Goal: Transaction & Acquisition: Purchase product/service

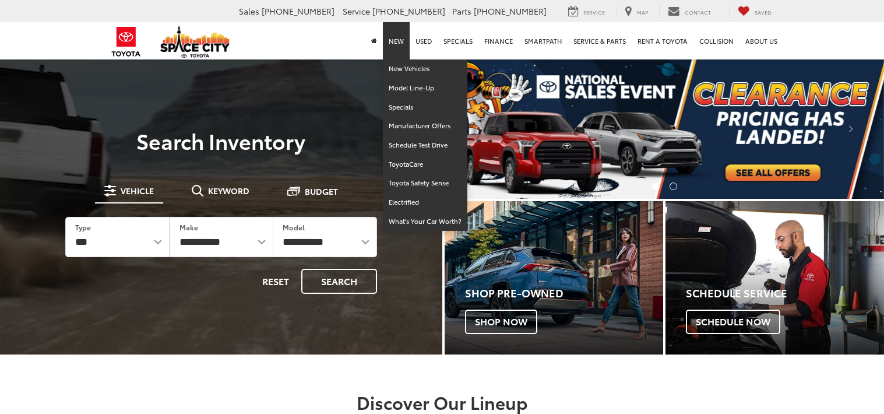
click at [400, 48] on link "New" at bounding box center [396, 40] width 27 height 37
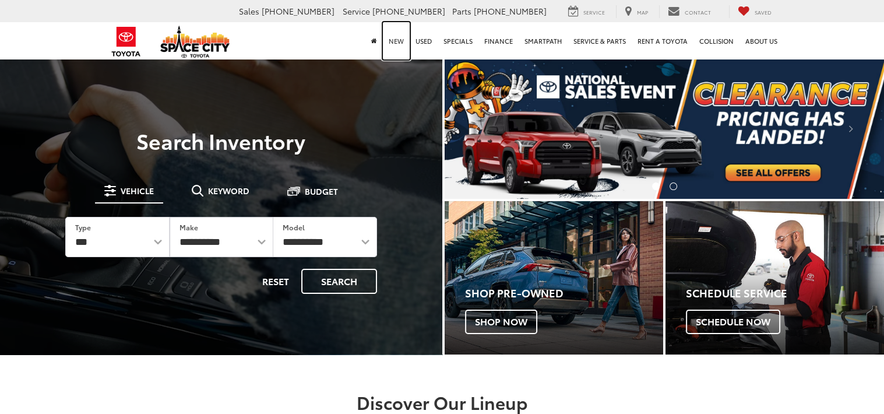
click at [400, 38] on link "New" at bounding box center [396, 40] width 27 height 37
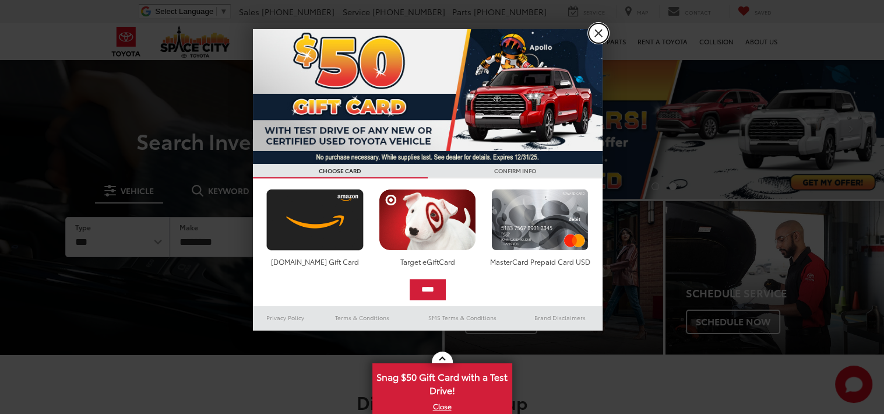
click at [591, 31] on link "X" at bounding box center [599, 33] width 20 height 20
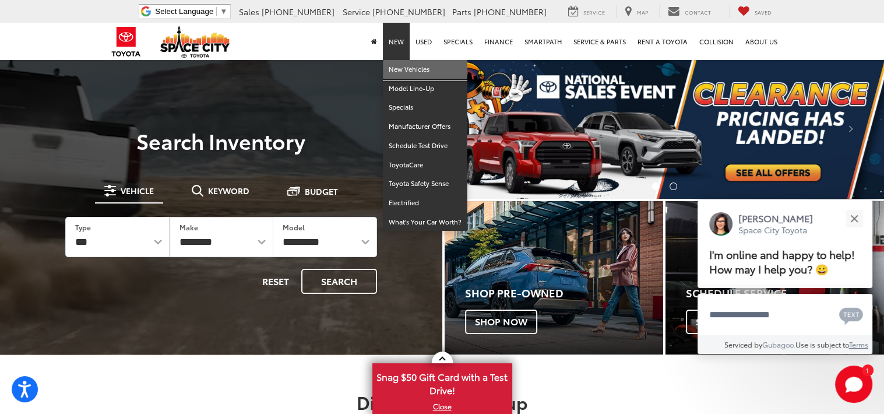
click at [401, 67] on link "New Vehicles" at bounding box center [425, 69] width 84 height 19
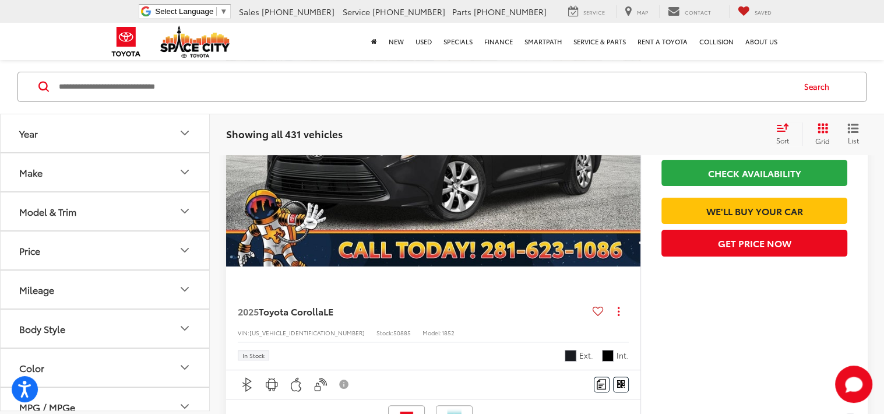
click at [184, 175] on icon "Make" at bounding box center [185, 172] width 14 height 14
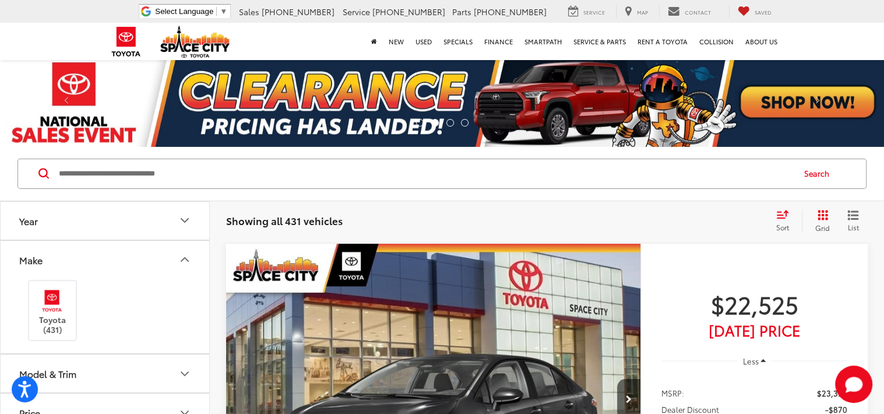
scroll to position [104, 0]
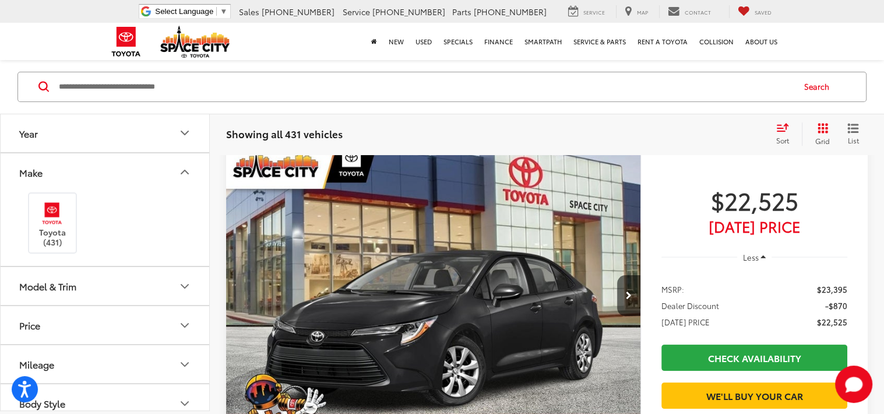
click at [187, 288] on icon "Model & Trim" at bounding box center [185, 286] width 14 height 14
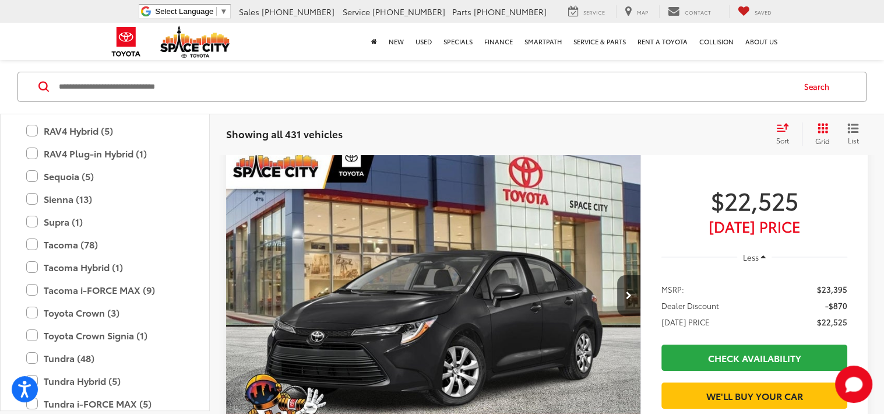
scroll to position [604, 0]
click at [31, 195] on label "Sienna (13)" at bounding box center [104, 198] width 157 height 20
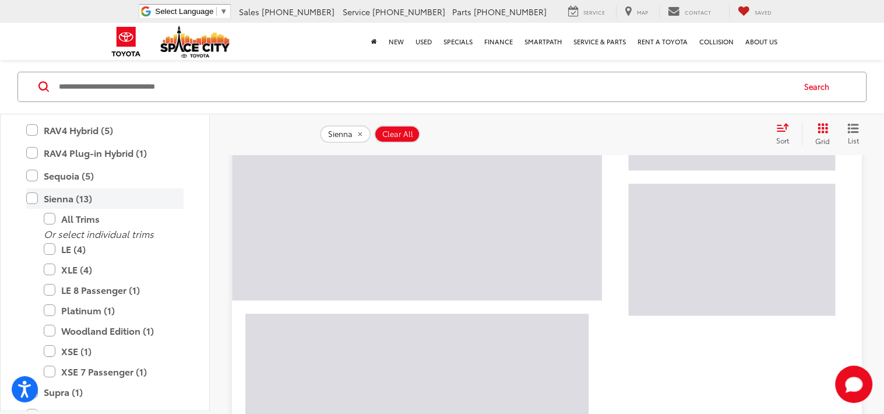
scroll to position [182, 0]
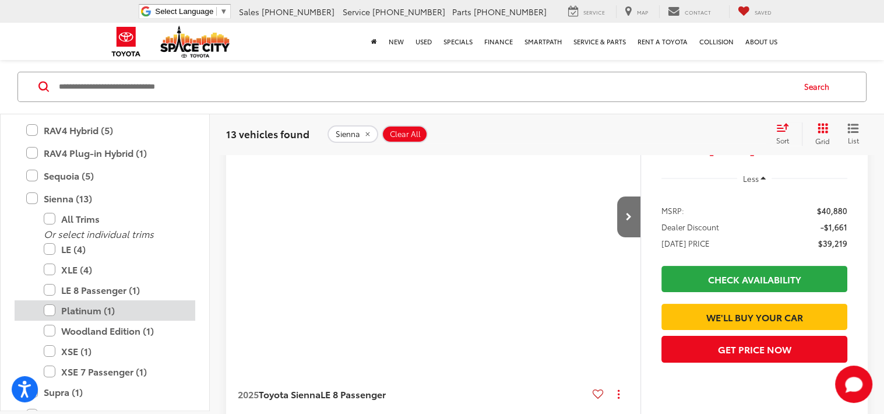
click at [51, 308] on label "Platinum (1)" at bounding box center [114, 310] width 140 height 20
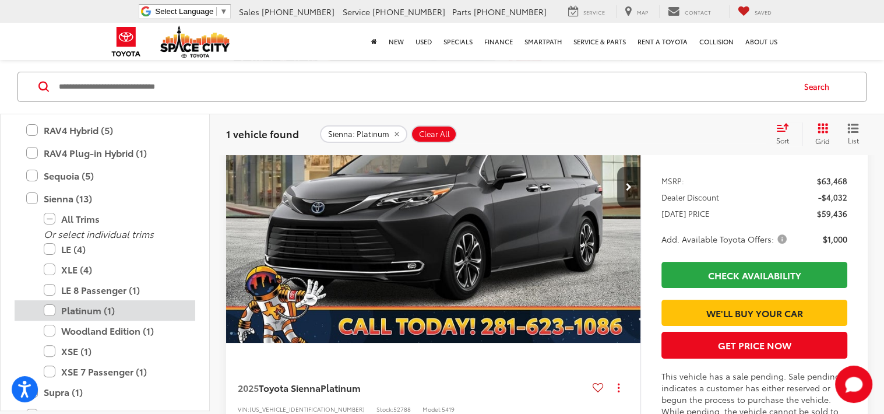
scroll to position [207, 0]
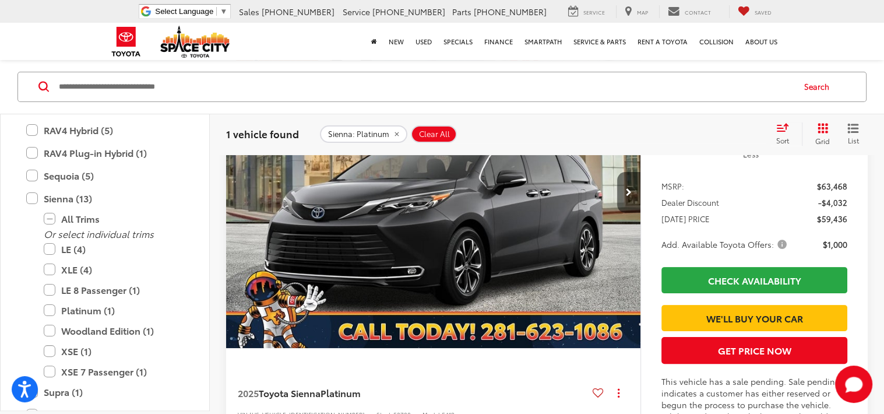
click at [628, 193] on icon "Next image" at bounding box center [629, 192] width 6 height 8
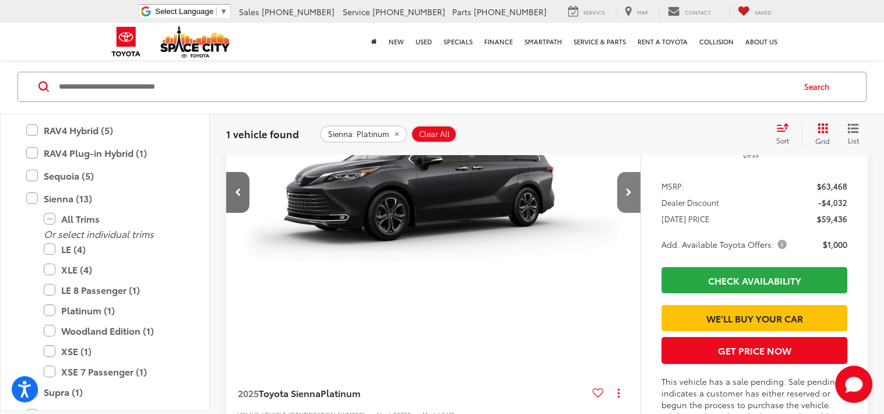
click at [628, 196] on button "Next image" at bounding box center [628, 192] width 23 height 41
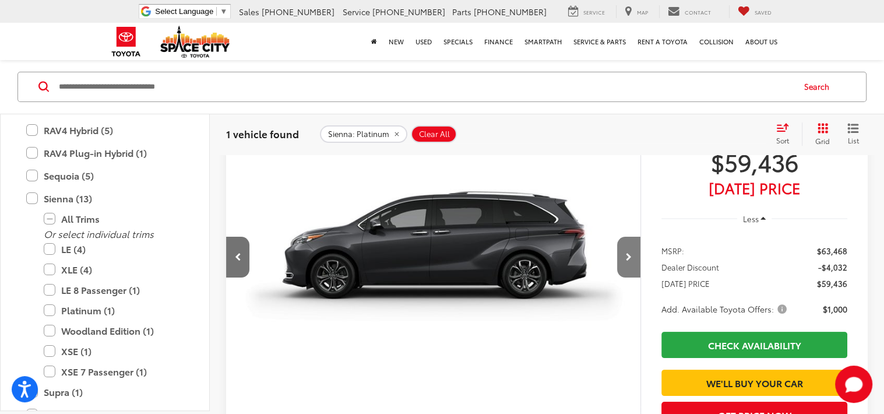
scroll to position [144, 0]
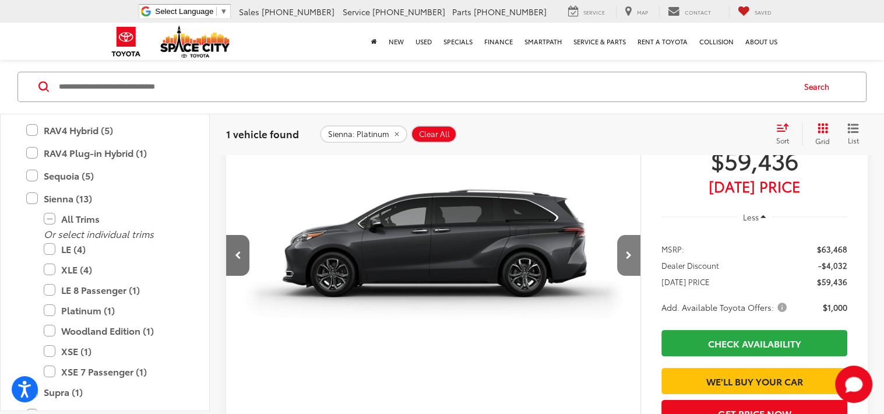
click at [631, 257] on icon "Next image" at bounding box center [629, 255] width 6 height 8
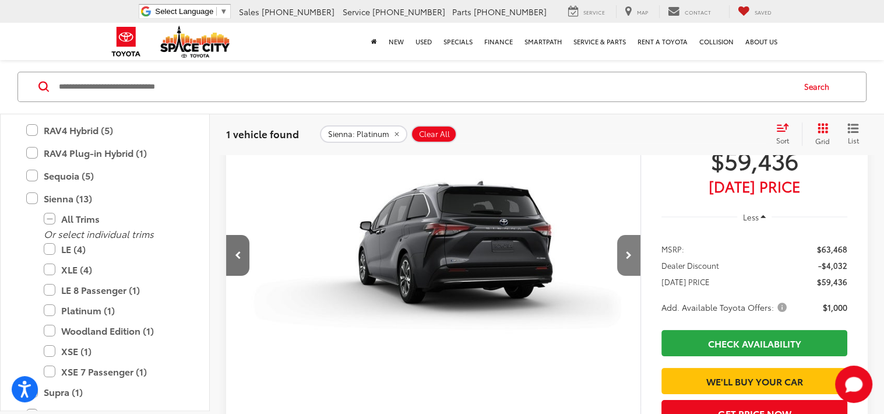
click at [628, 256] on icon "Next image" at bounding box center [629, 255] width 6 height 8
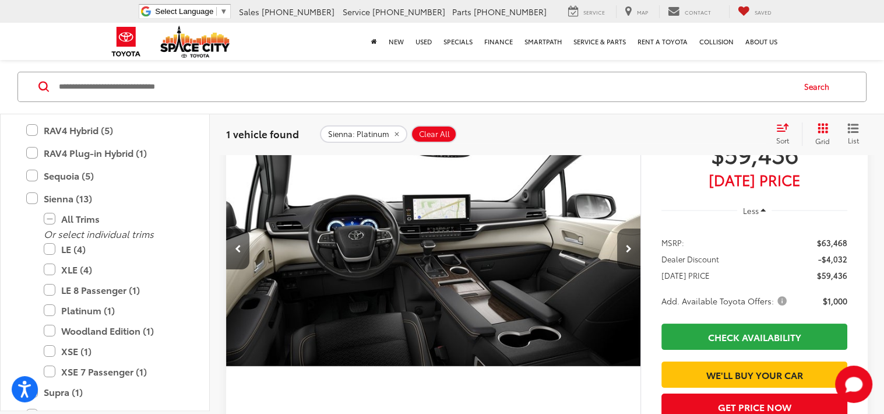
scroll to position [142, 0]
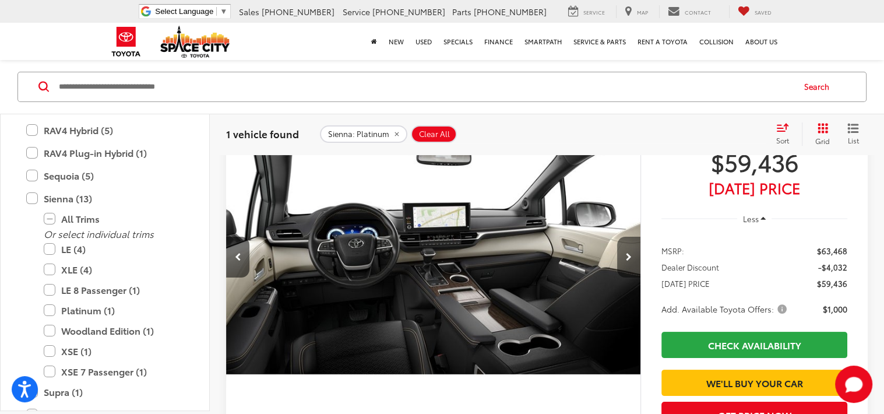
click at [622, 259] on button "Next image" at bounding box center [628, 257] width 23 height 41
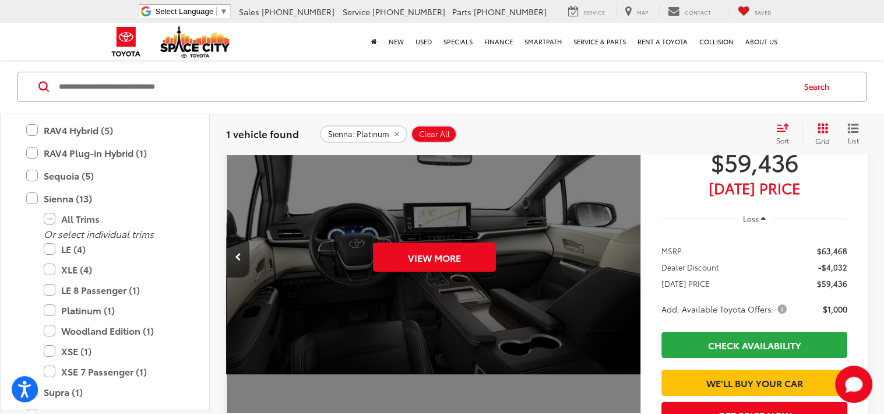
scroll to position [0, 2079]
click at [461, 266] on button "View More" at bounding box center [434, 256] width 123 height 29
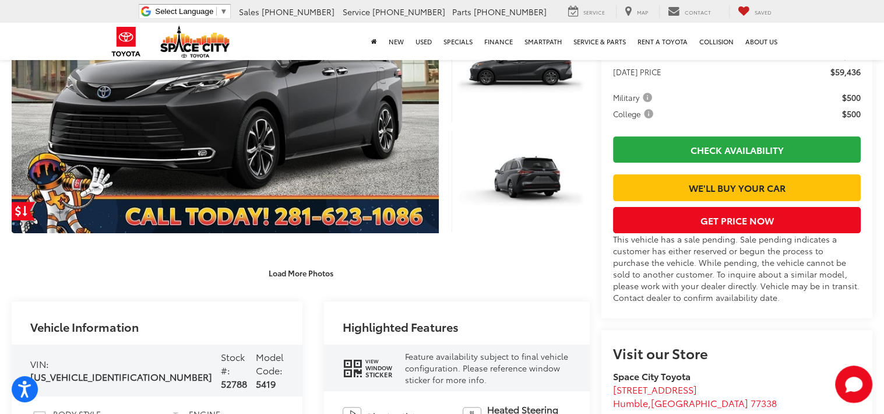
scroll to position [319, 0]
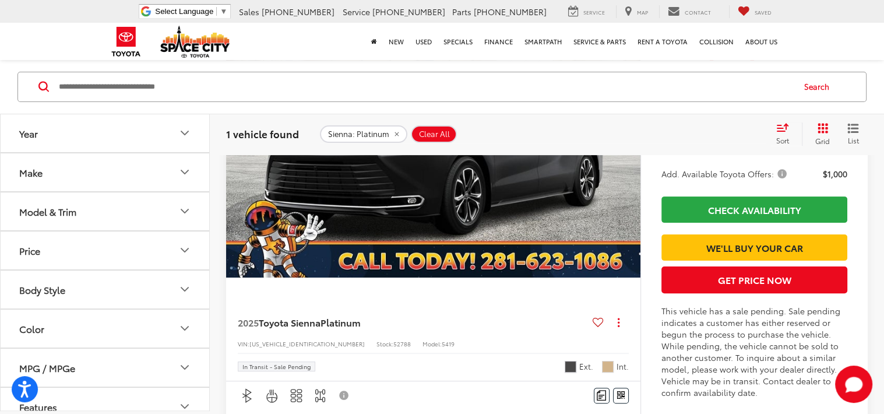
scroll to position [277, 0]
click at [185, 209] on icon "Model & Trim" at bounding box center [185, 211] width 14 height 14
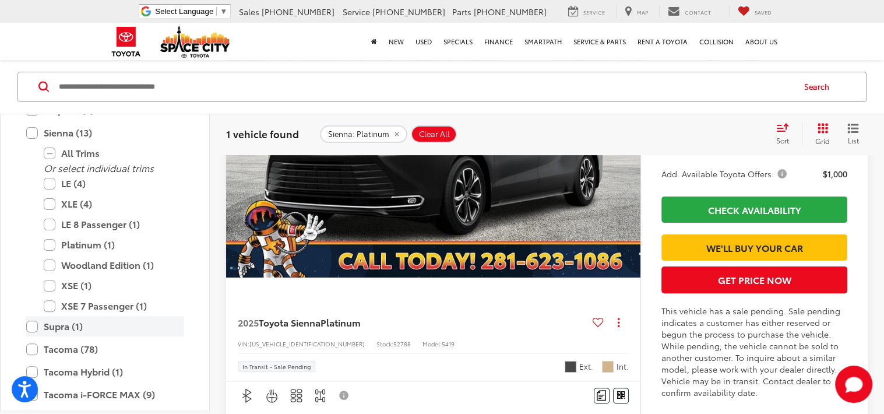
scroll to position [594, 0]
click at [47, 286] on label "XSE (1)" at bounding box center [114, 285] width 140 height 20
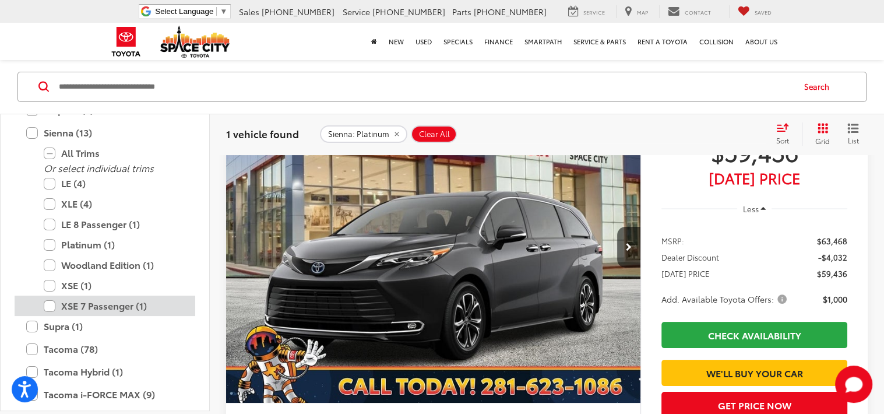
scroll to position [86, 0]
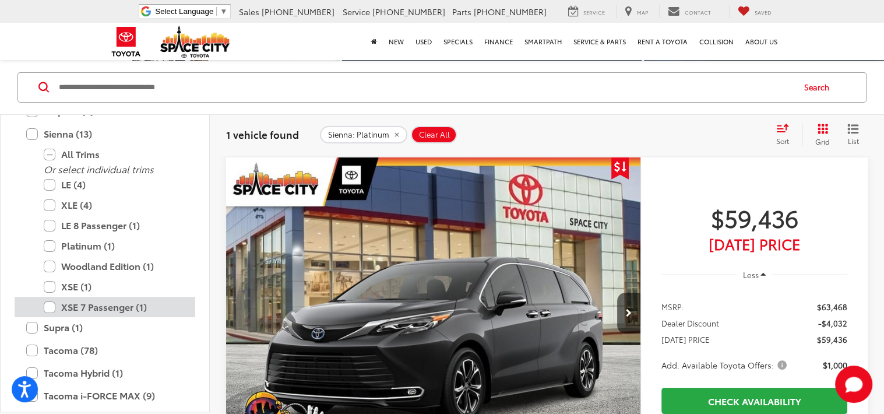
click at [48, 302] on label "XSE 7 Passenger (1)" at bounding box center [114, 307] width 140 height 20
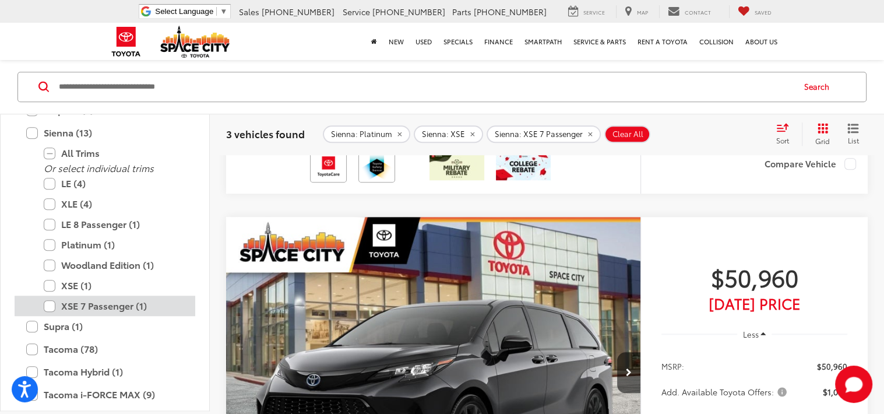
scroll to position [1059, 0]
